Goal: Task Accomplishment & Management: Manage account settings

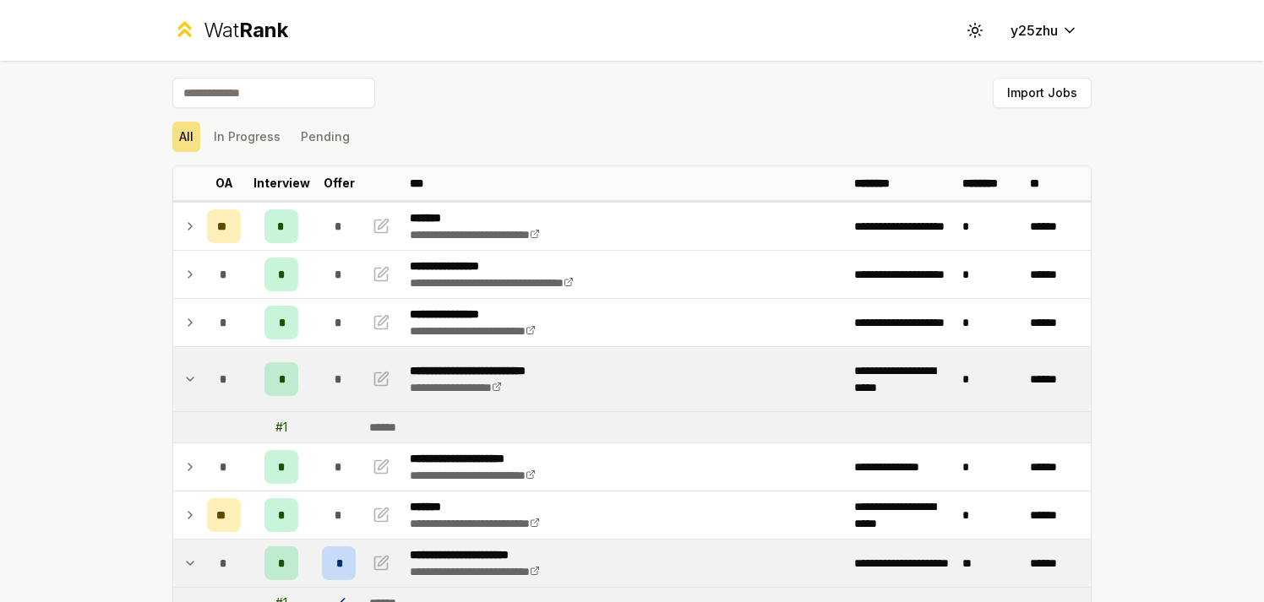
scroll to position [226, 0]
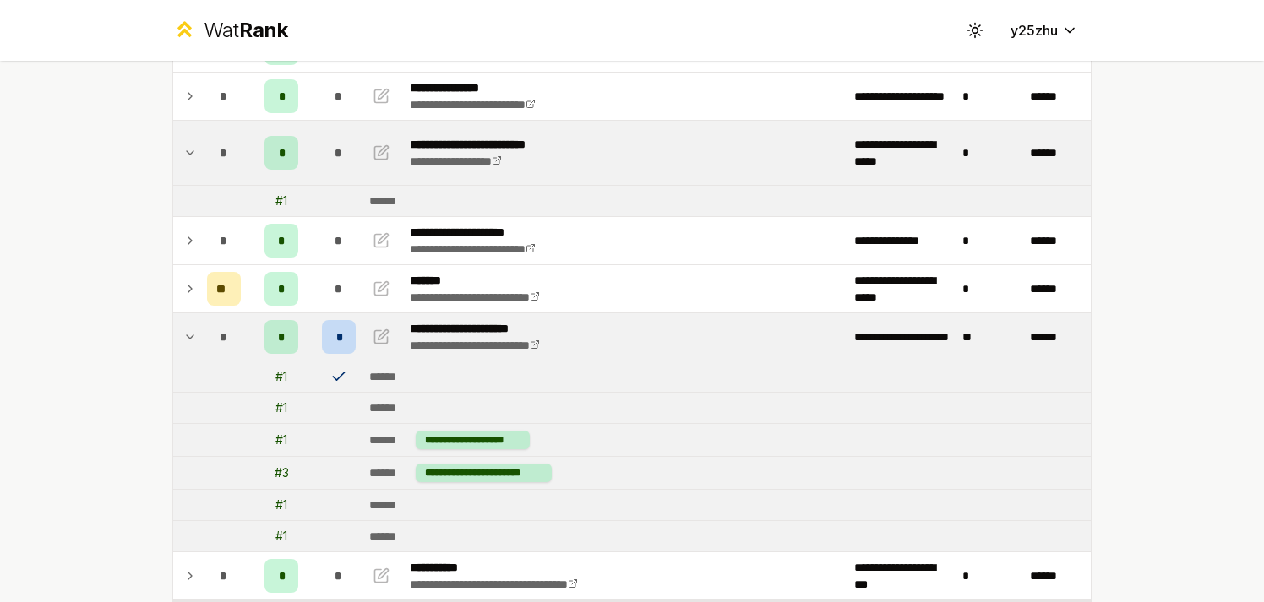
click at [200, 338] on td "*" at bounding box center [223, 336] width 47 height 47
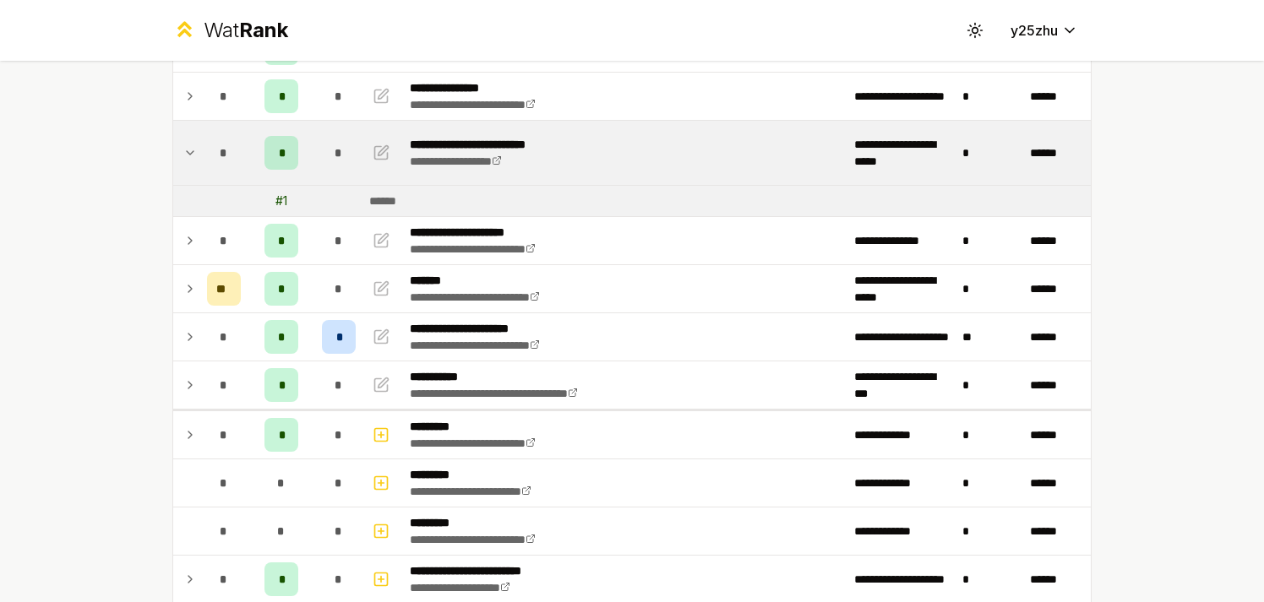
click at [129, 373] on div "**********" at bounding box center [632, 301] width 1264 height 602
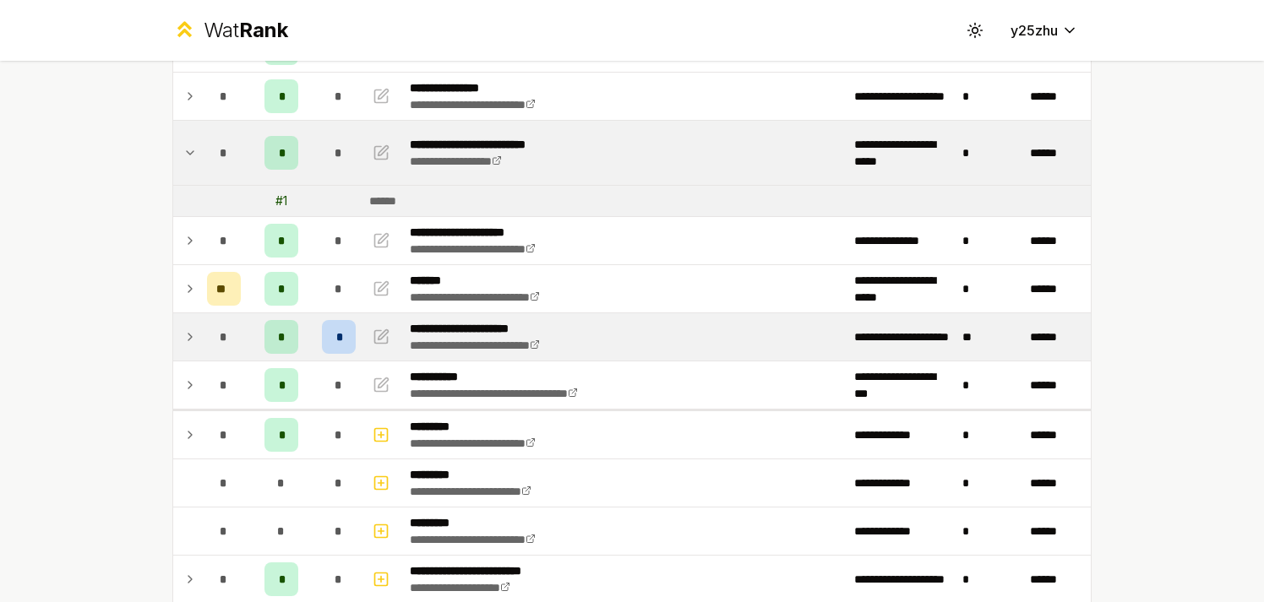
click at [189, 357] on td at bounding box center [186, 336] width 27 height 47
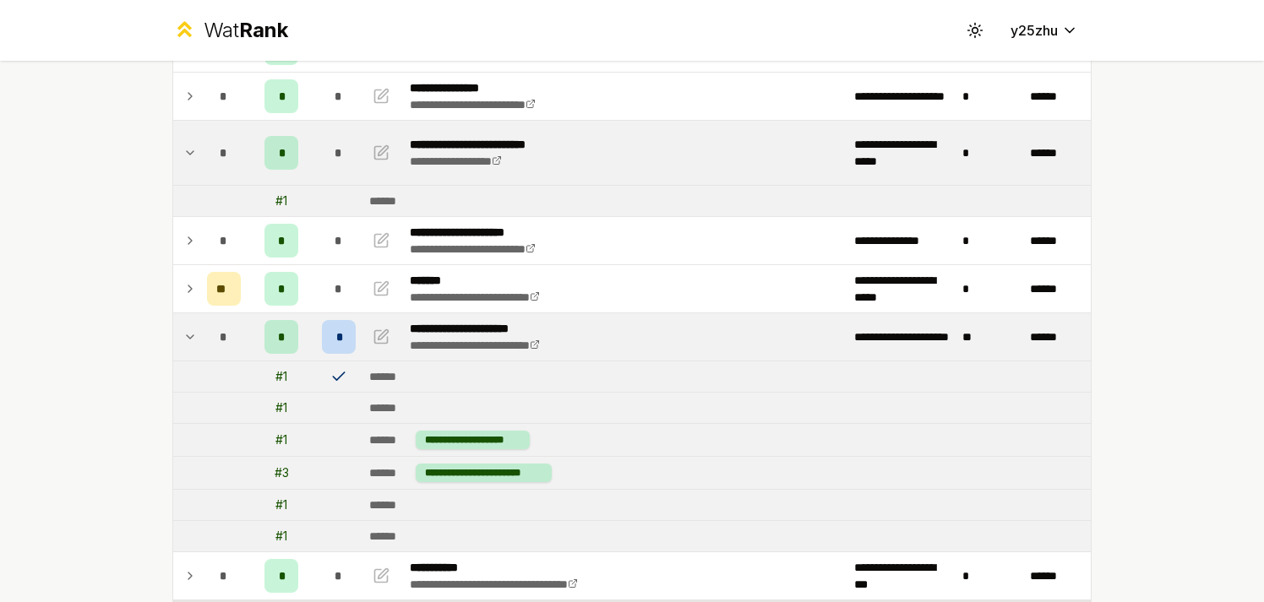
click at [330, 376] on icon at bounding box center [338, 376] width 17 height 17
click at [326, 330] on div "*" at bounding box center [339, 337] width 34 height 34
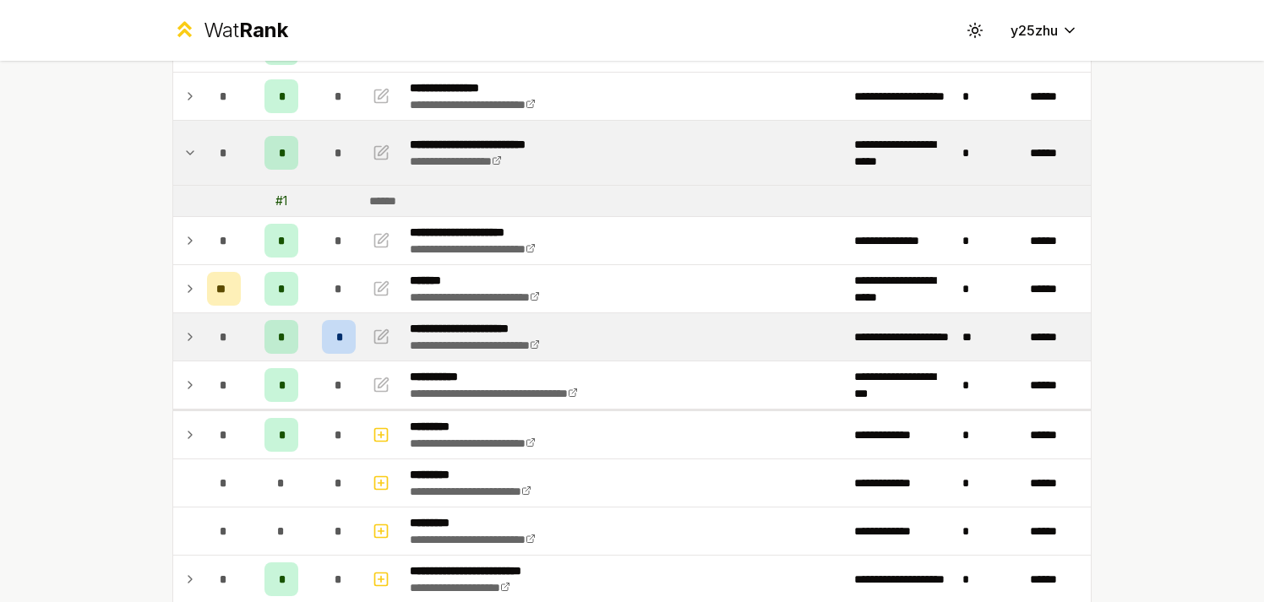
click at [327, 330] on div "*" at bounding box center [339, 337] width 34 height 34
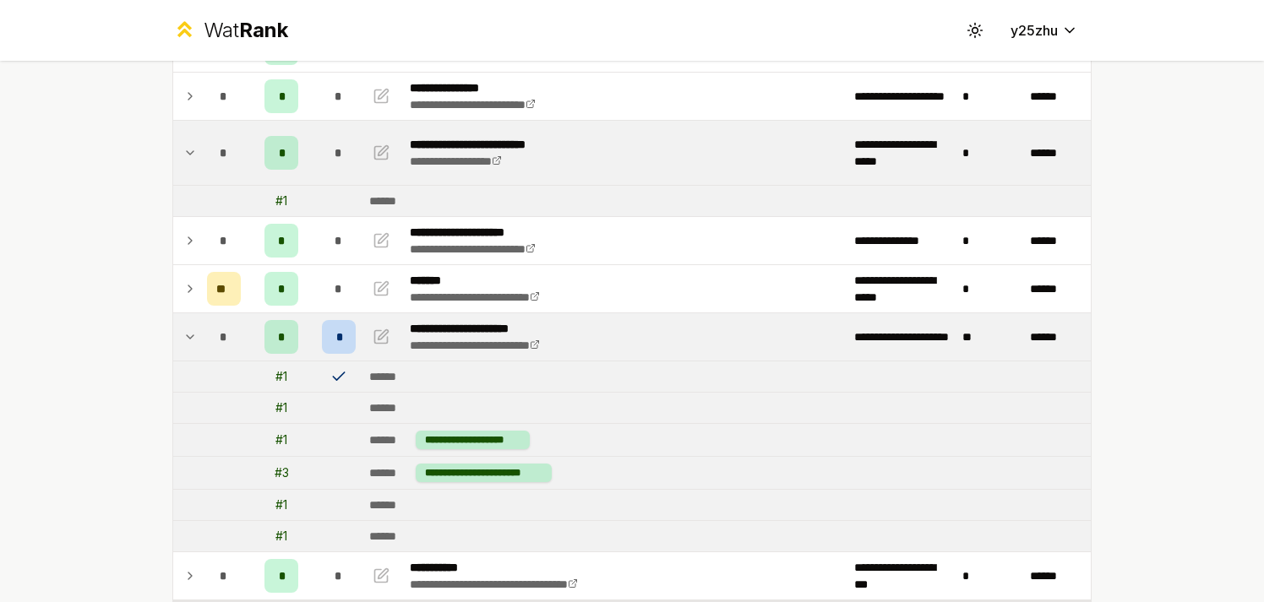
click at [346, 334] on div "*" at bounding box center [339, 337] width 34 height 34
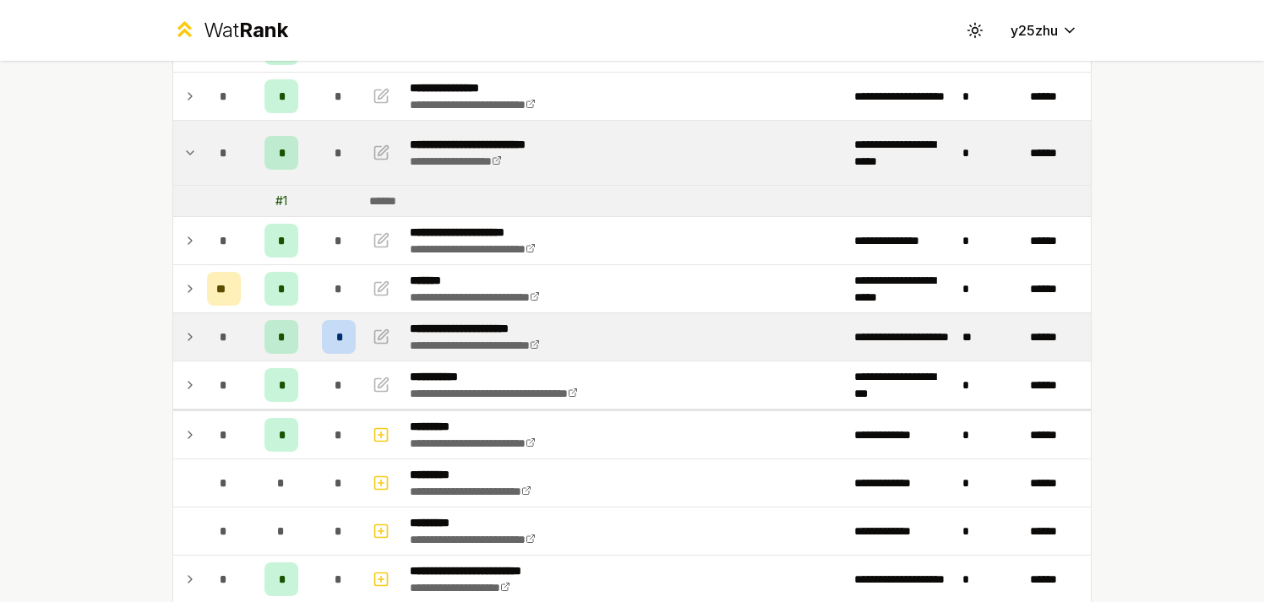
click at [344, 337] on div "*" at bounding box center [339, 337] width 34 height 34
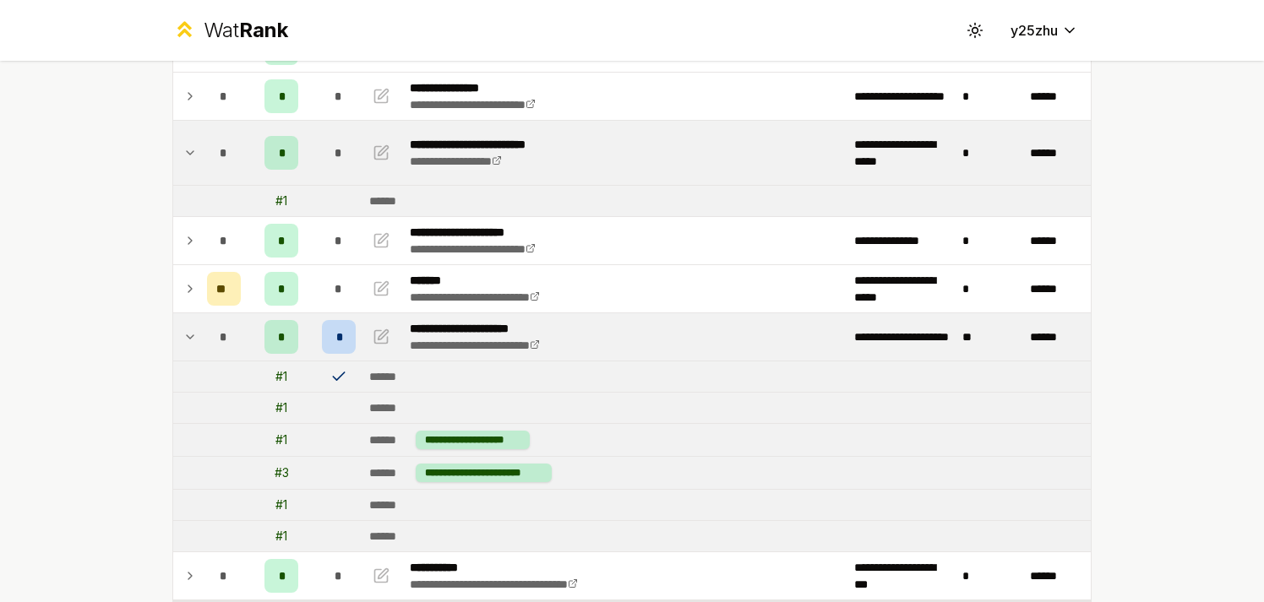
click at [191, 335] on td at bounding box center [186, 336] width 27 height 47
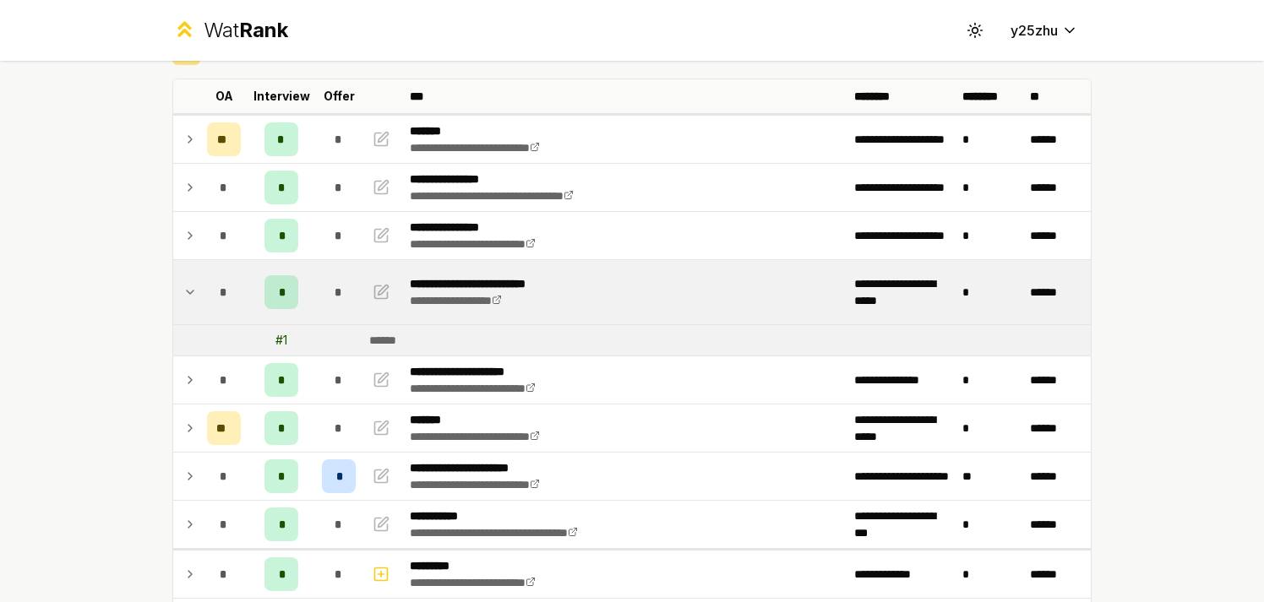
scroll to position [101, 0]
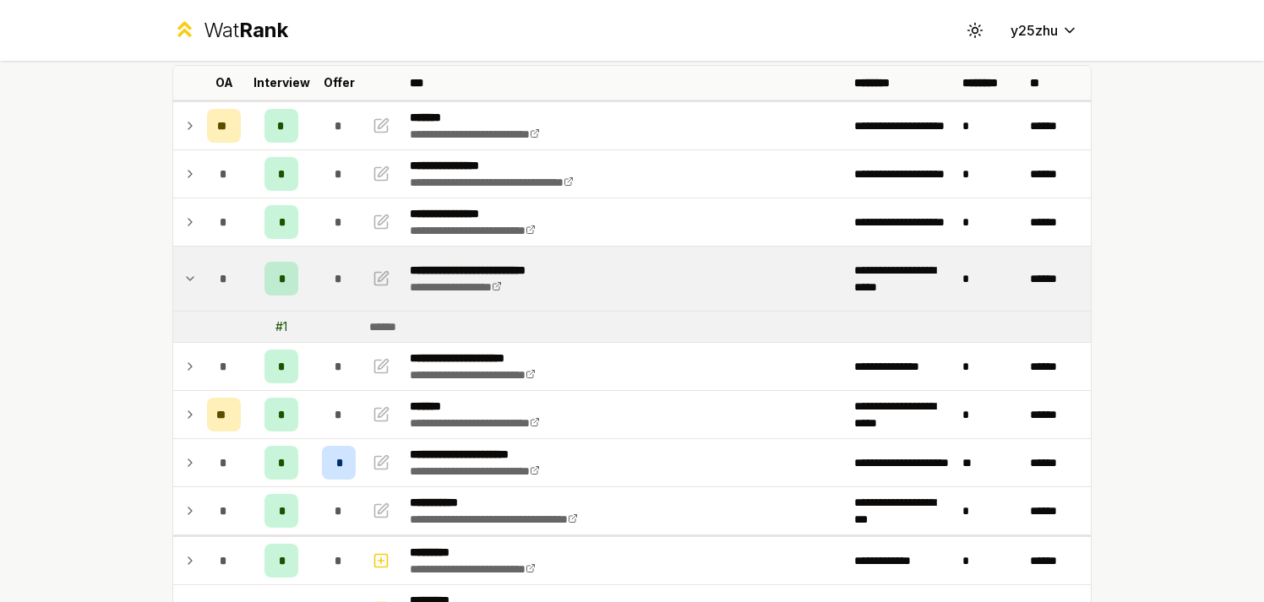
click at [183, 269] on icon at bounding box center [190, 279] width 14 height 20
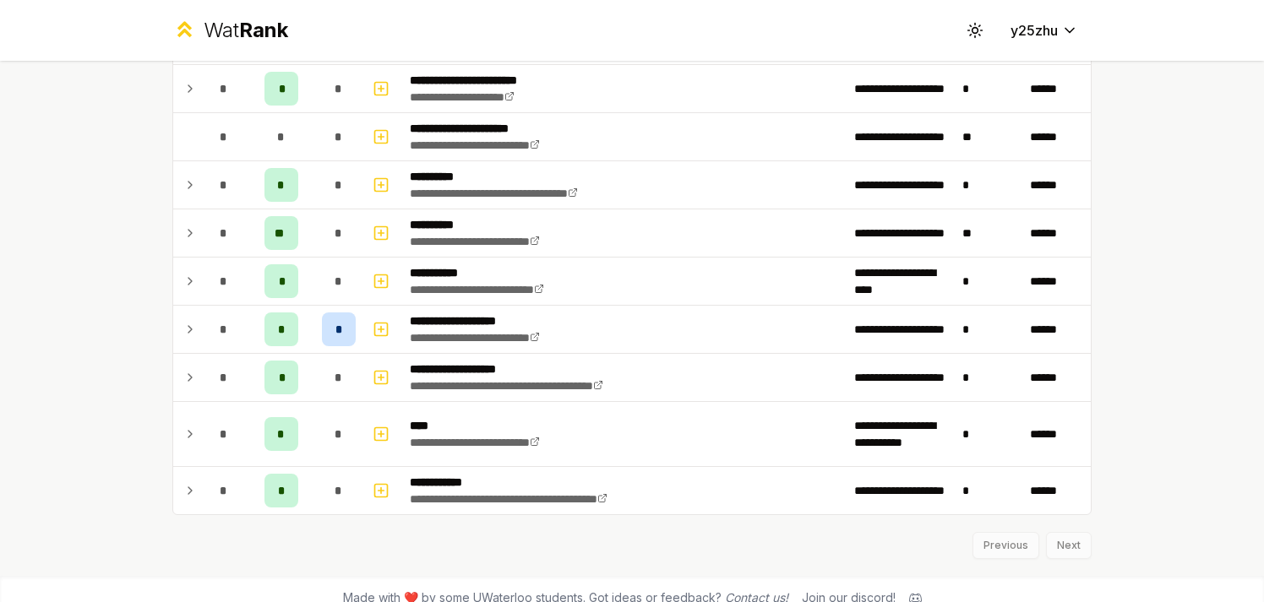
scroll to position [1894, 0]
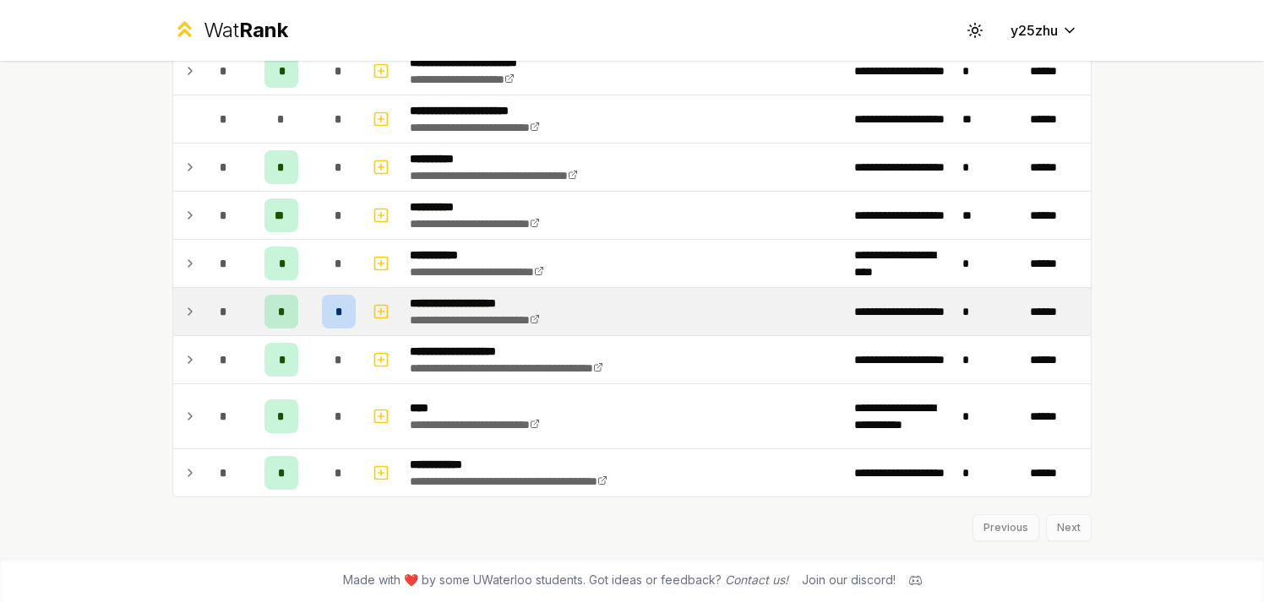
click at [183, 316] on icon at bounding box center [190, 312] width 14 height 20
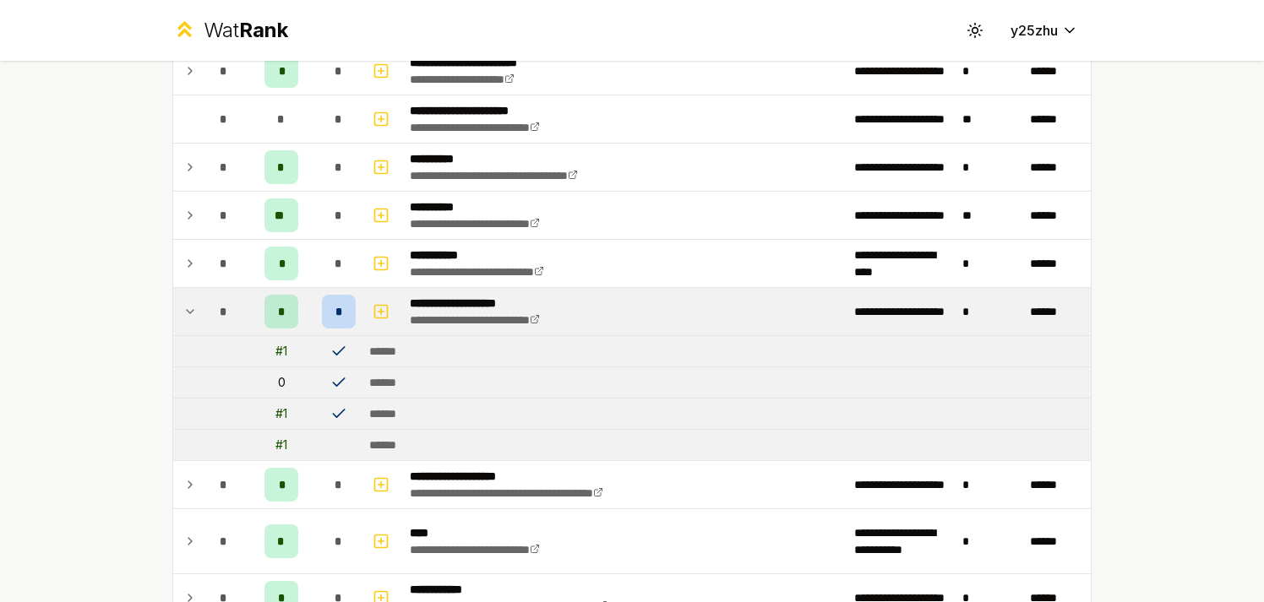
click at [183, 316] on icon at bounding box center [190, 312] width 14 height 20
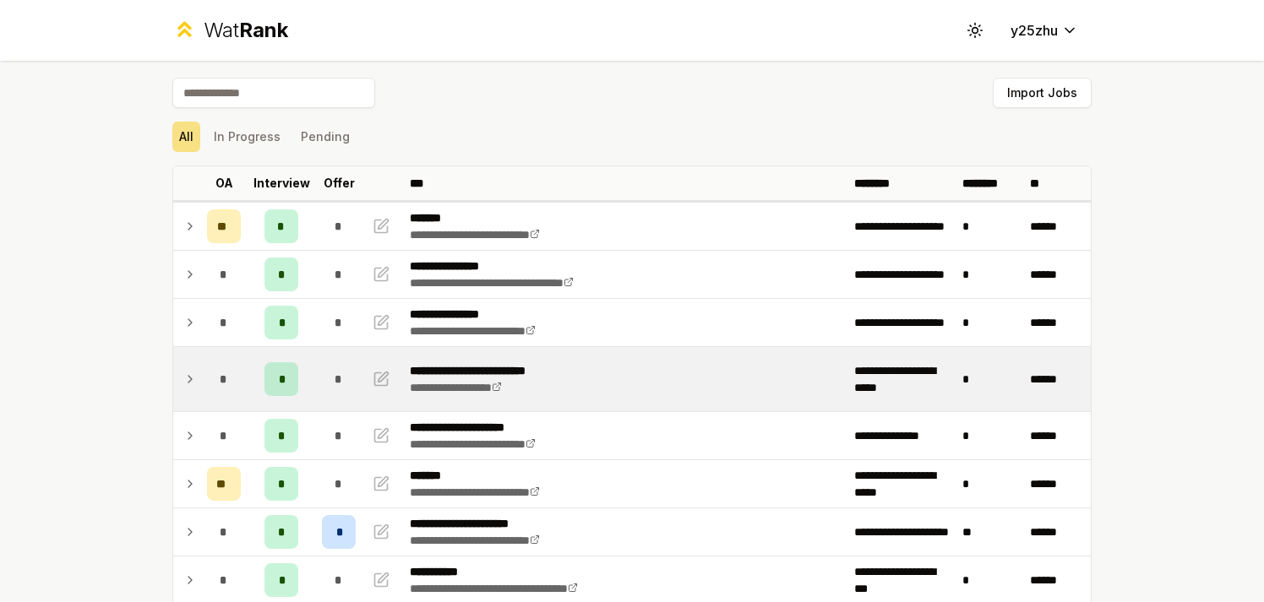
scroll to position [141, 0]
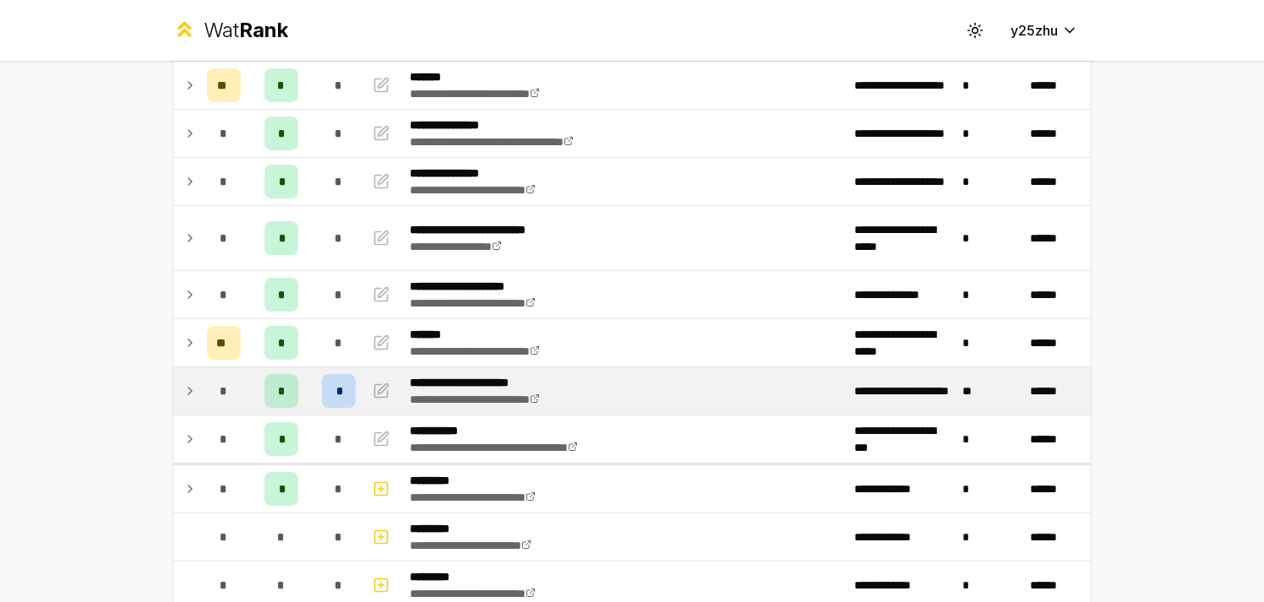
click at [333, 400] on div "*" at bounding box center [339, 391] width 34 height 34
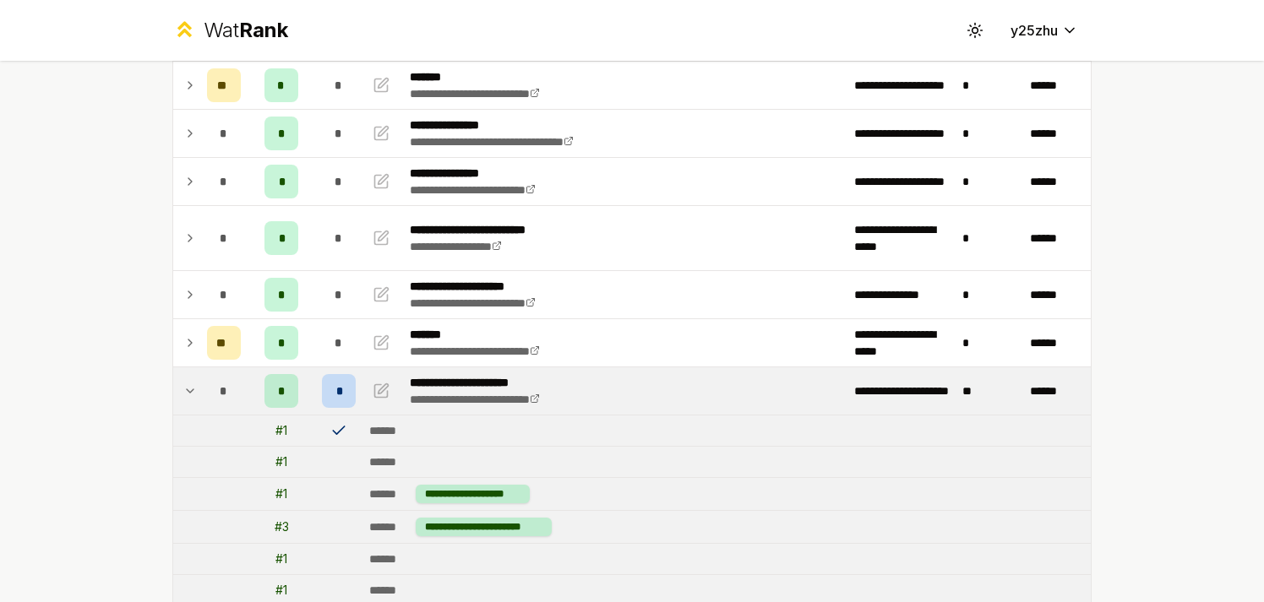
click at [363, 437] on td "******" at bounding box center [727, 431] width 728 height 30
click at [337, 430] on icon at bounding box center [338, 430] width 17 height 17
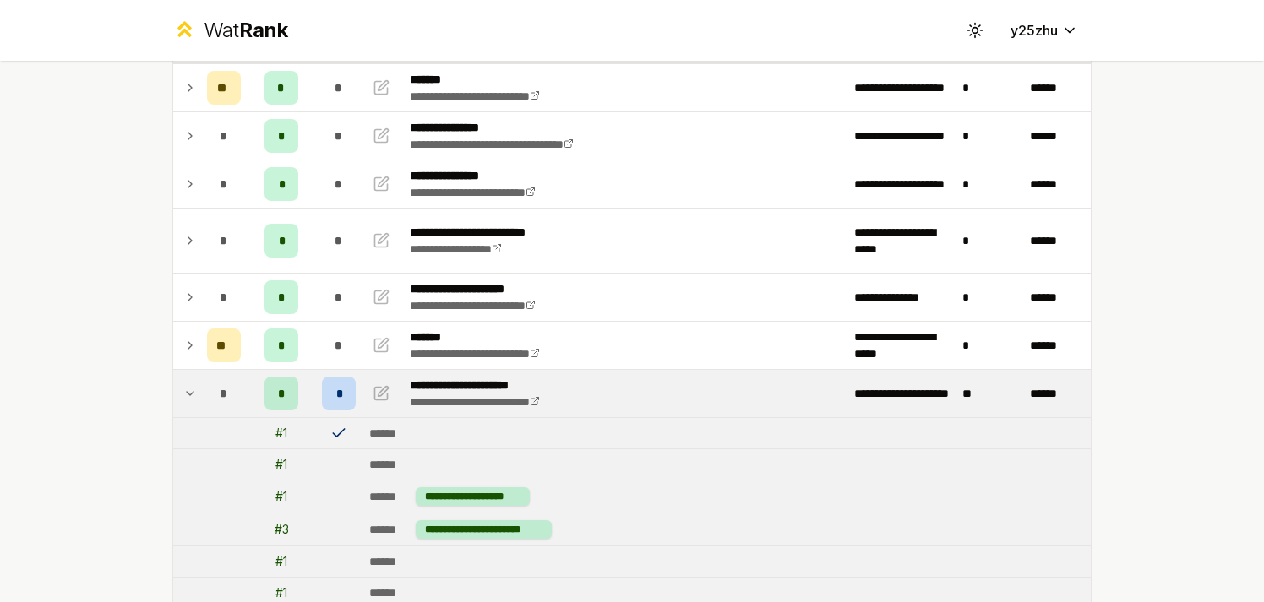
scroll to position [164, 0]
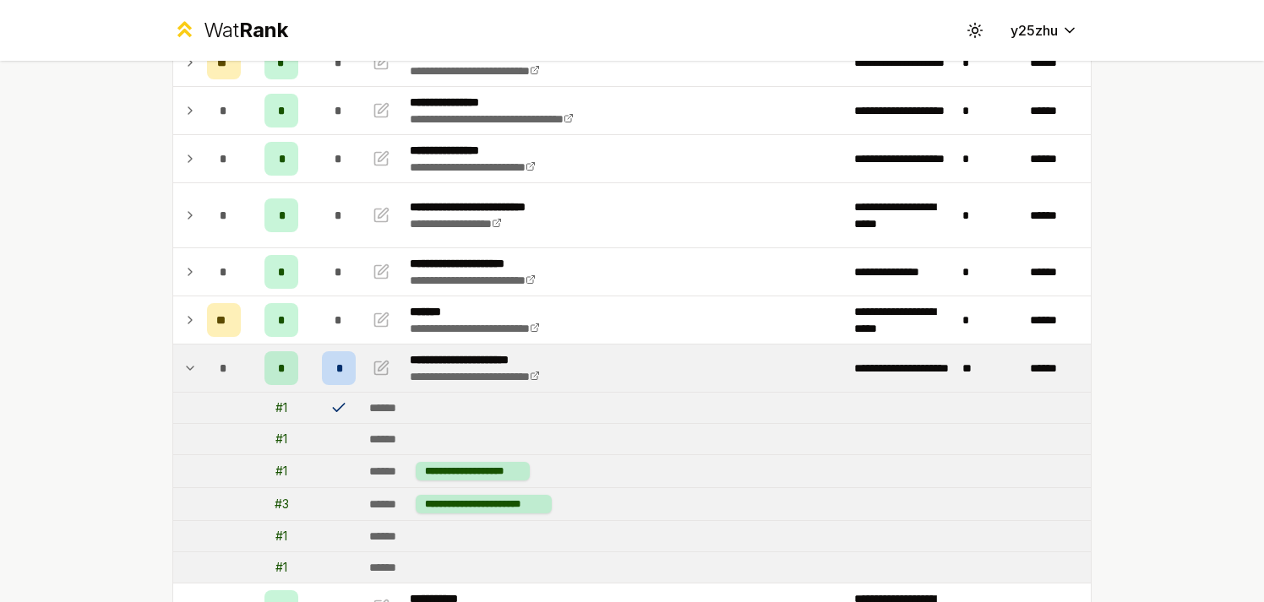
click at [336, 412] on icon at bounding box center [338, 408] width 17 height 17
click at [333, 410] on icon at bounding box center [338, 408] width 11 height 8
click at [363, 416] on td "******" at bounding box center [727, 408] width 728 height 30
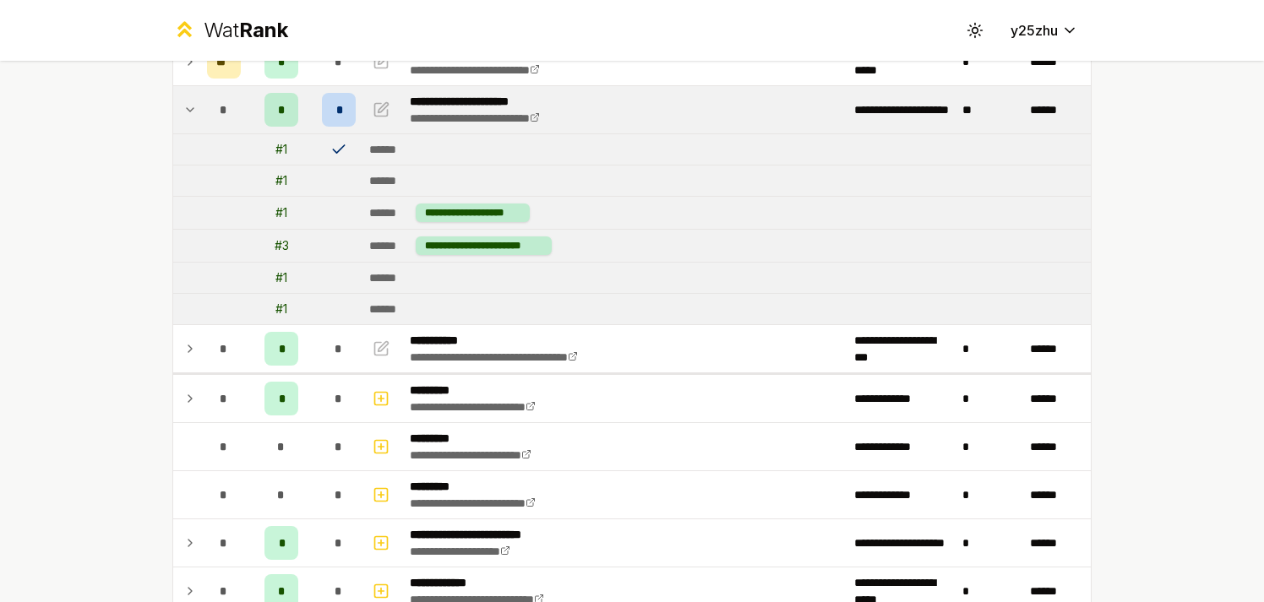
scroll to position [428, 0]
